Goal: Information Seeking & Learning: Check status

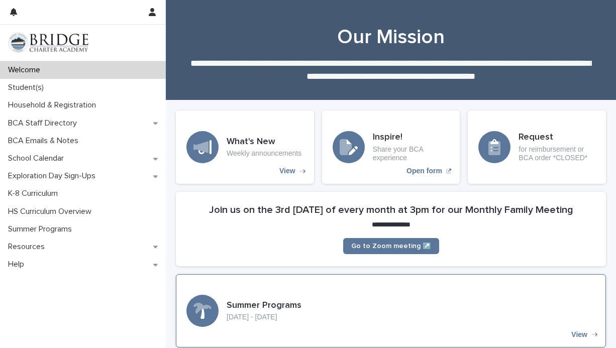
click at [322, 300] on div "Summer Programs [DATE] - [DATE] View" at bounding box center [391, 310] width 430 height 73
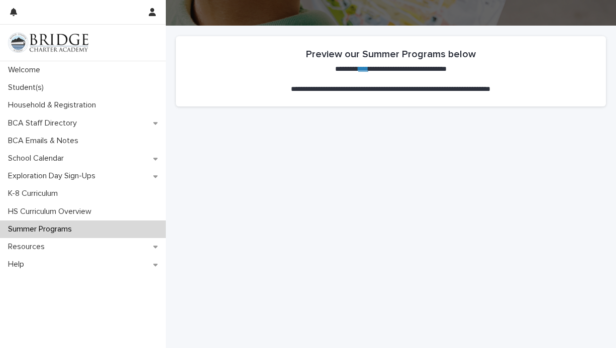
scroll to position [77, 0]
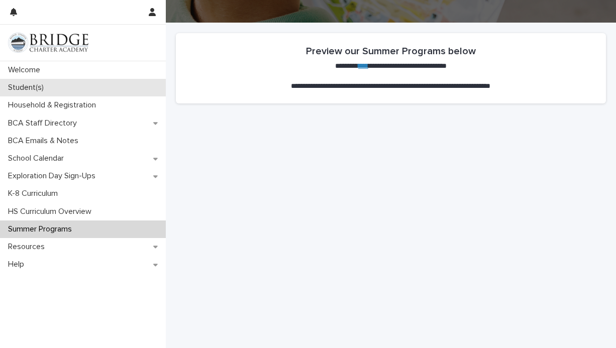
click at [137, 88] on div "Student(s)" at bounding box center [83, 88] width 166 height 18
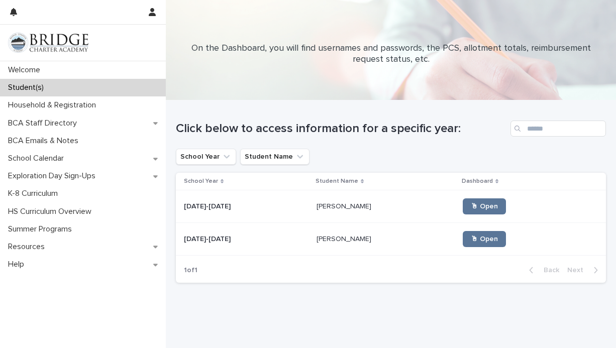
click at [270, 239] on p at bounding box center [246, 239] width 125 height 9
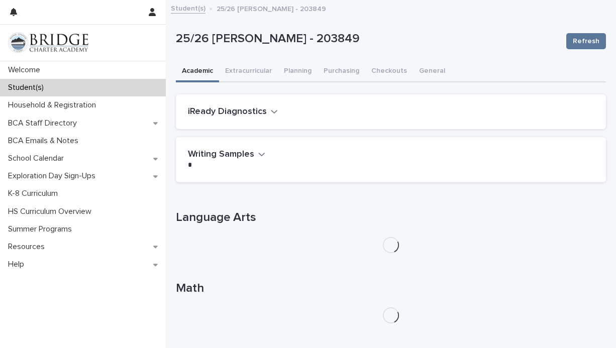
click at [267, 60] on div "25/26 [PERSON_NAME] - 203849 Refresh" at bounding box center [391, 41] width 430 height 40
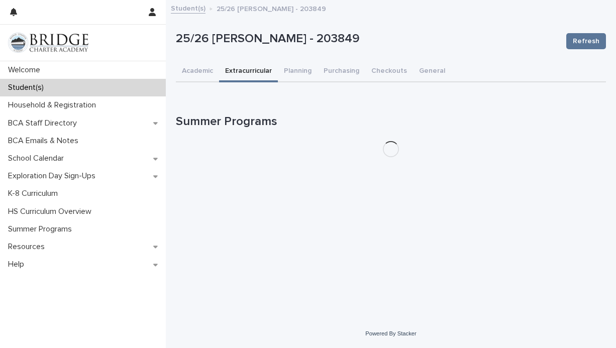
click at [266, 69] on button "Extracurricular" at bounding box center [248, 71] width 59 height 21
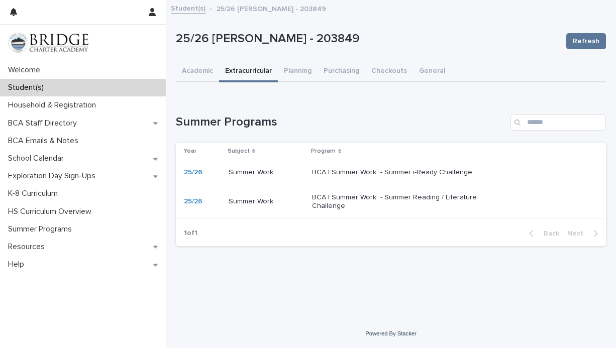
click at [246, 199] on p "Summer Work" at bounding box center [251, 200] width 47 height 11
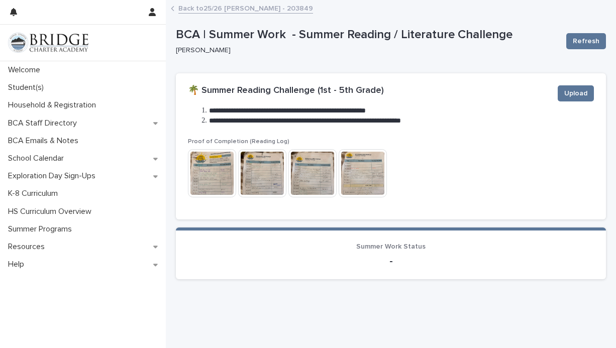
click at [204, 15] on div "Back to 25/26 [PERSON_NAME] - 203849" at bounding box center [391, 9] width 450 height 14
click at [204, 11] on link "Back to 25/26 [PERSON_NAME] - 203849" at bounding box center [245, 8] width 135 height 12
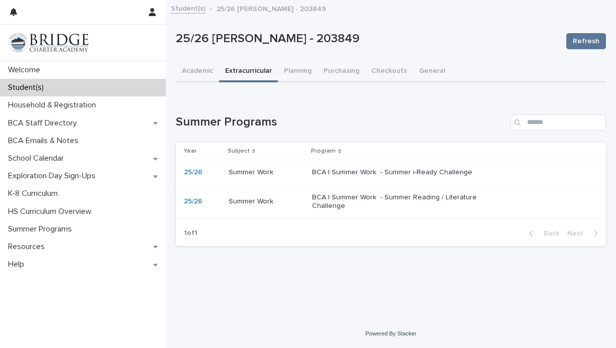
click at [238, 178] on div "Summer Work Summer Work" at bounding box center [266, 172] width 76 height 17
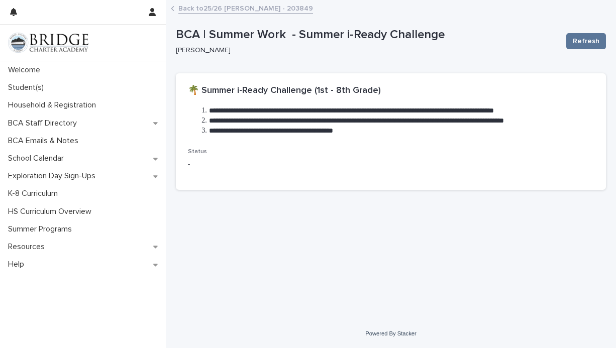
click at [174, 5] on div "Back to 25/26 [PERSON_NAME] - 203849" at bounding box center [391, 9] width 450 height 14
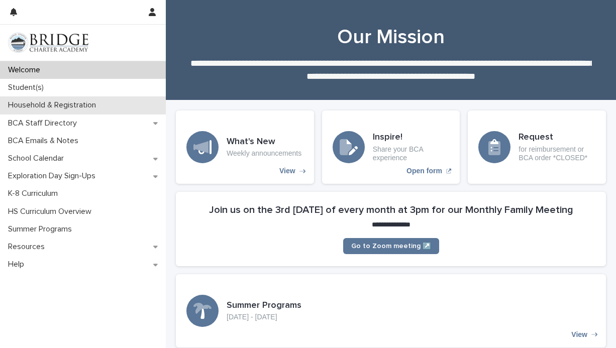
click at [132, 106] on div "Household & Registration" at bounding box center [83, 105] width 166 height 18
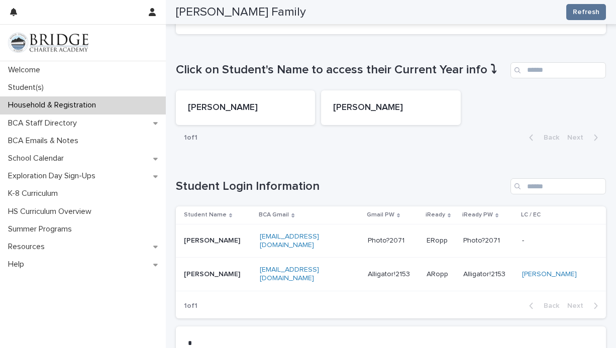
scroll to position [506, 0]
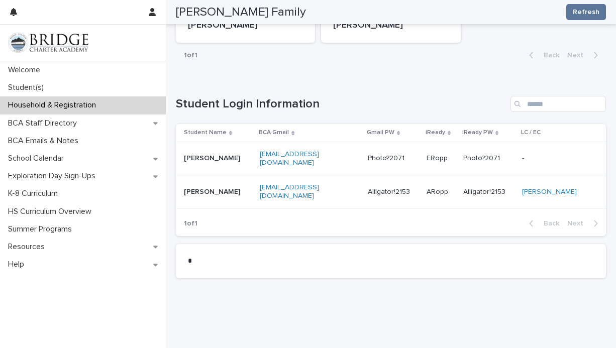
drag, startPoint x: 251, startPoint y: 180, endPoint x: 281, endPoint y: 4, distance: 178.8
